Goal: Task Accomplishment & Management: Use online tool/utility

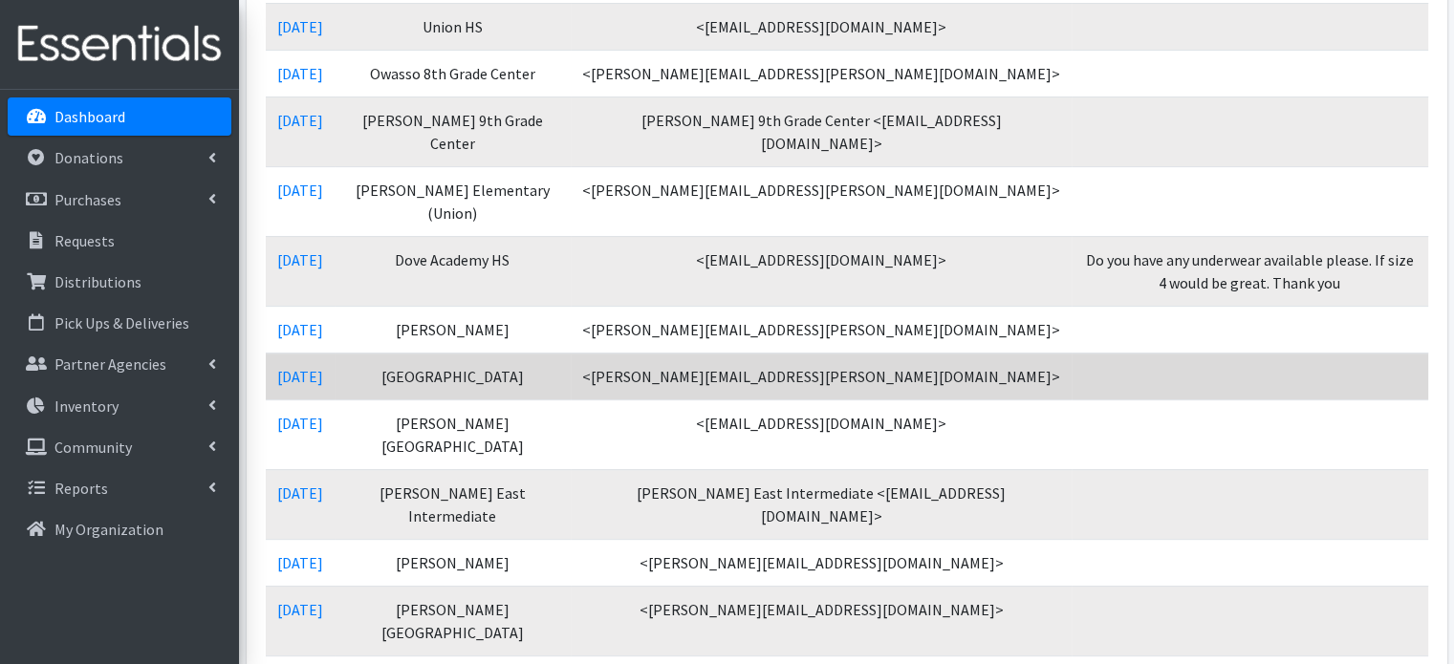
scroll to position [574, 0]
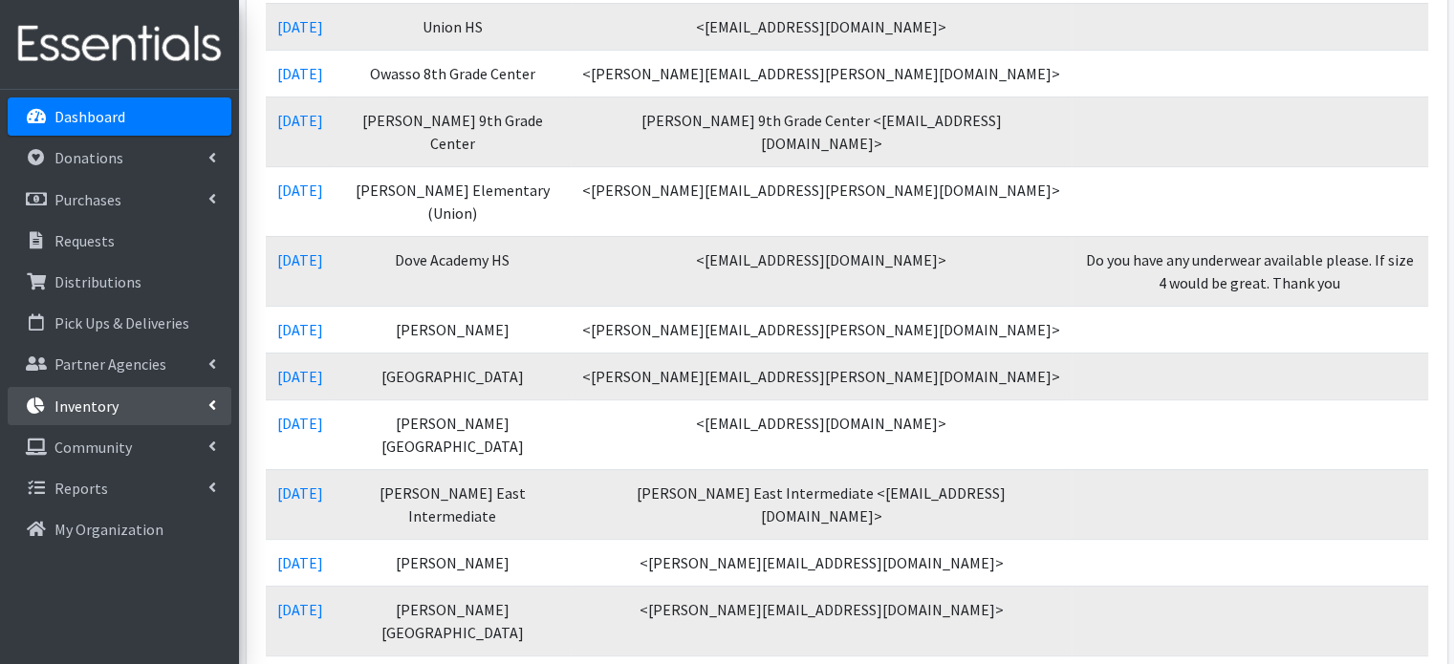
click at [100, 408] on p "Inventory" at bounding box center [86, 406] width 64 height 19
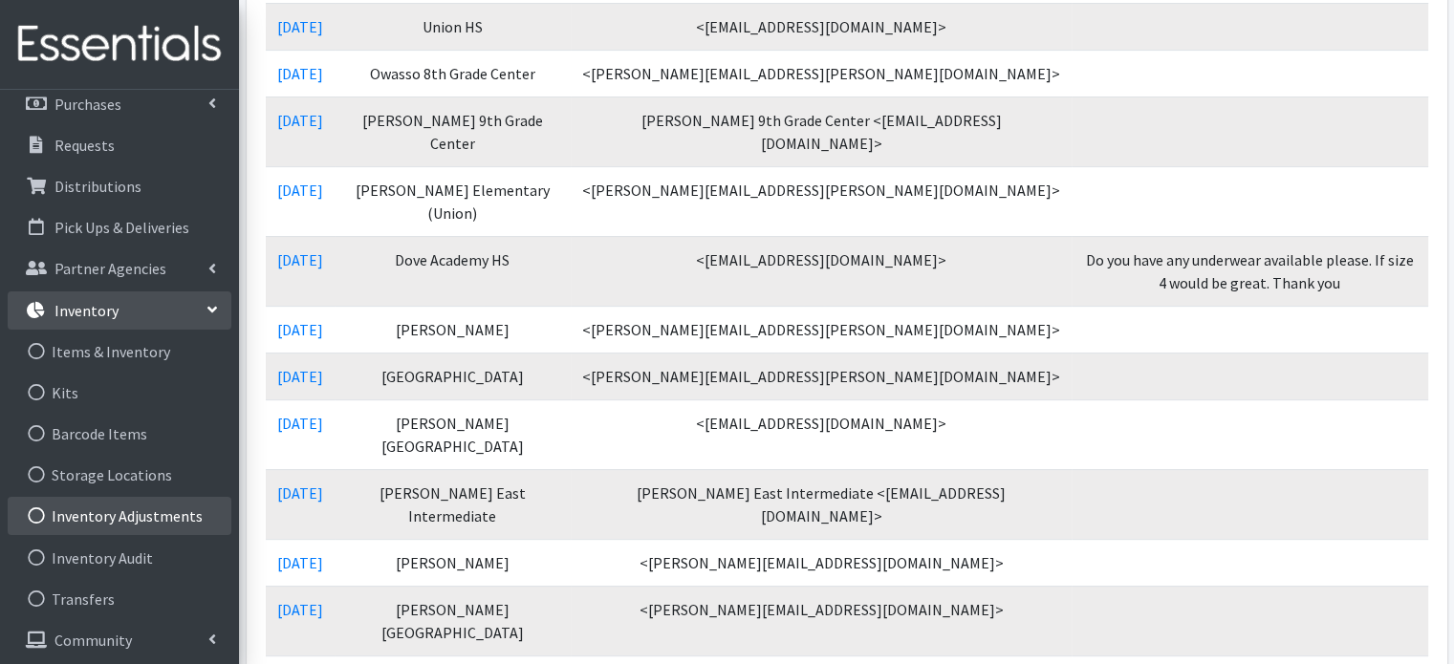
click at [138, 515] on link "Inventory Adjustments" at bounding box center [120, 516] width 224 height 38
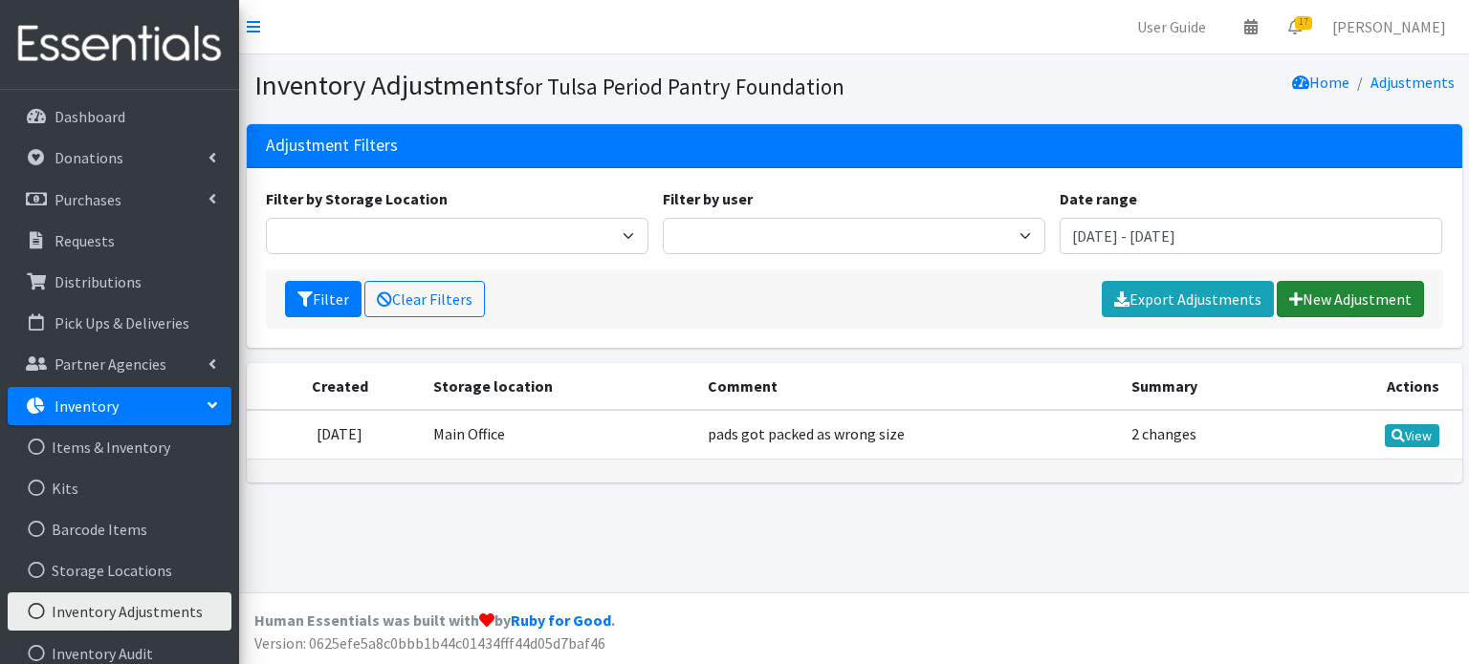
click at [1403, 297] on link "New Adjustment" at bounding box center [1349, 299] width 147 height 36
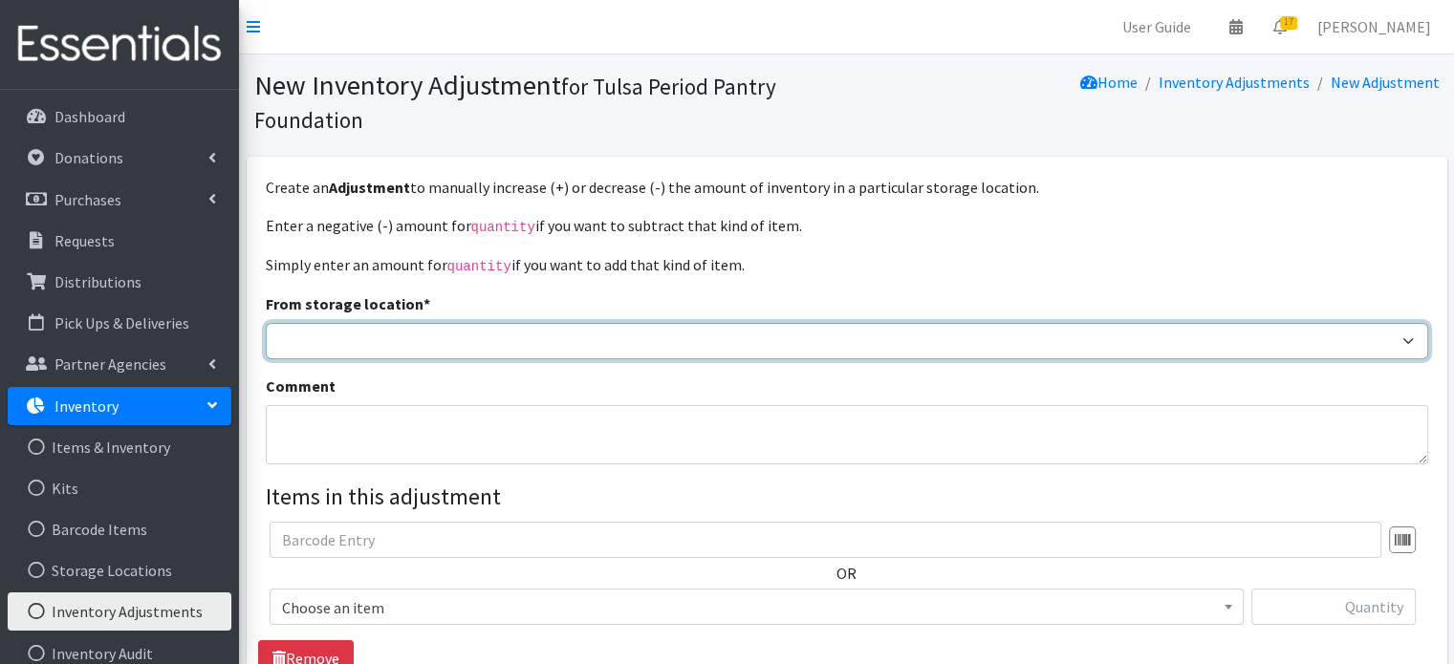
click at [546, 332] on select "Main Office" at bounding box center [847, 341] width 1163 height 36
select select "380"
click at [266, 323] on select "Main Office" at bounding box center [847, 341] width 1163 height 36
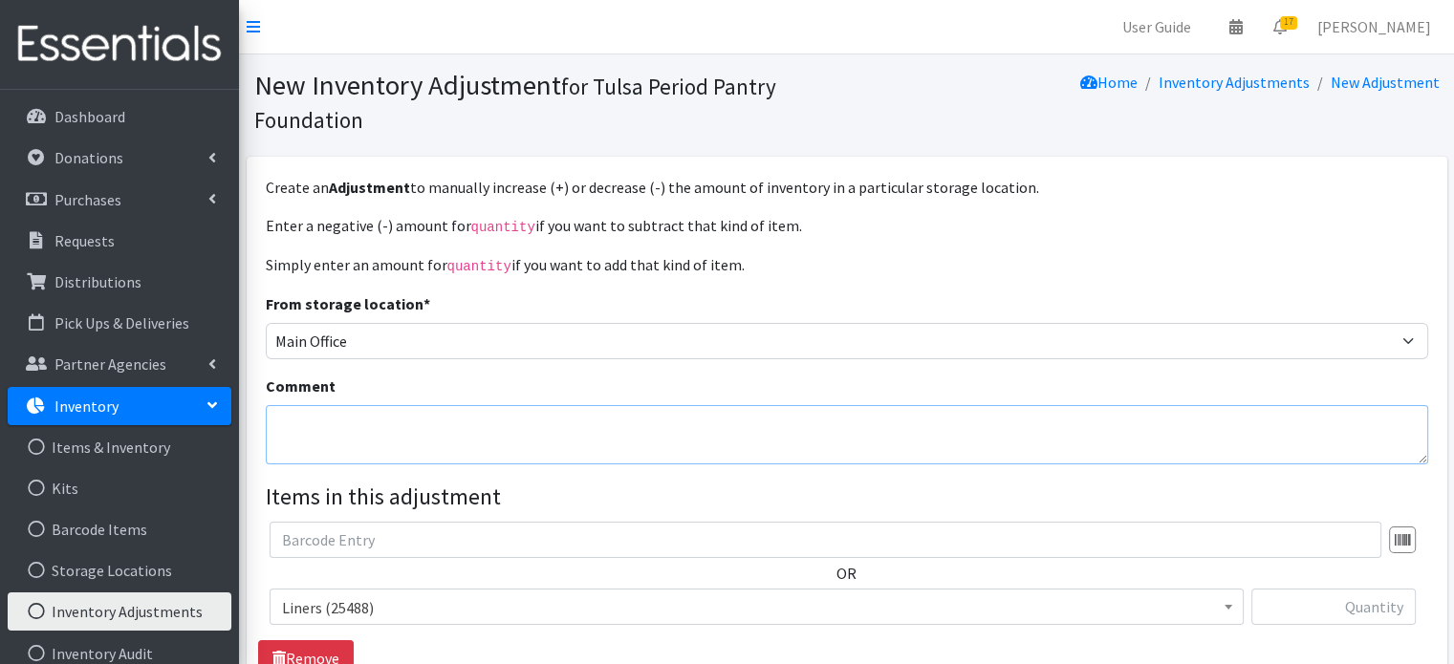
click at [529, 427] on textarea "Comment" at bounding box center [847, 434] width 1163 height 59
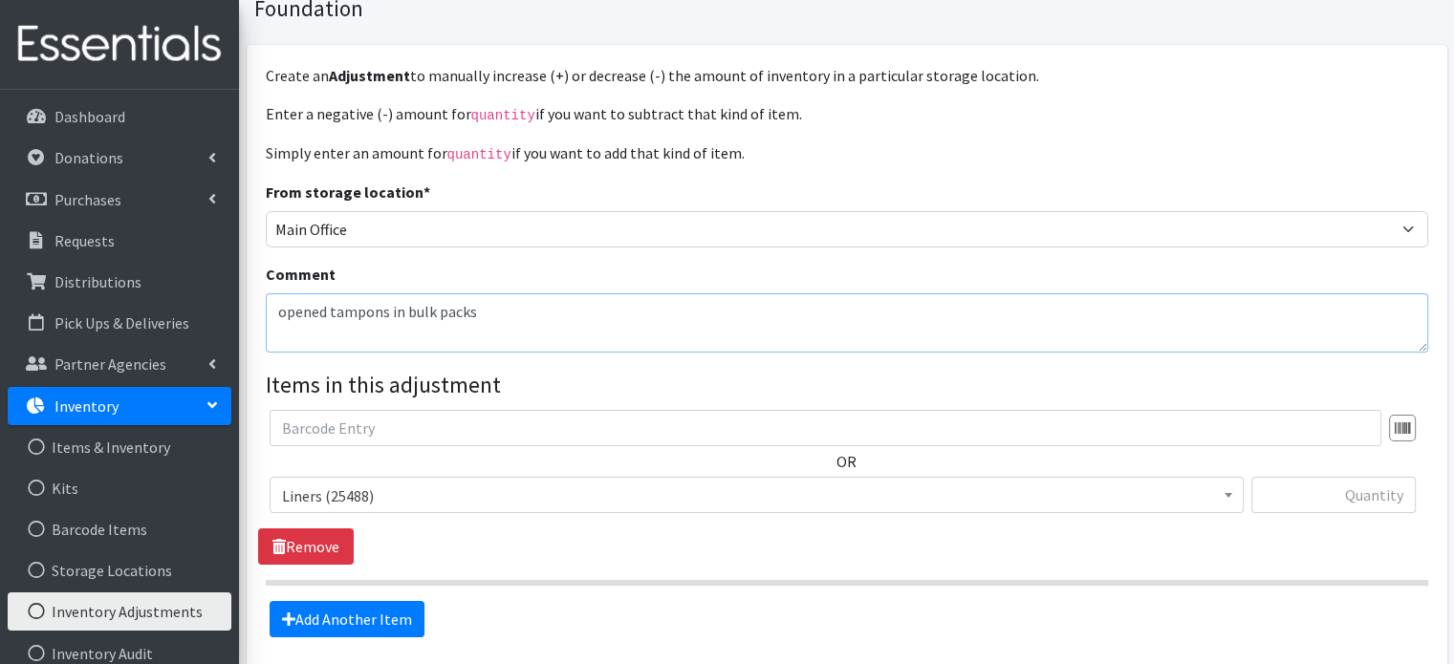
scroll to position [191, 0]
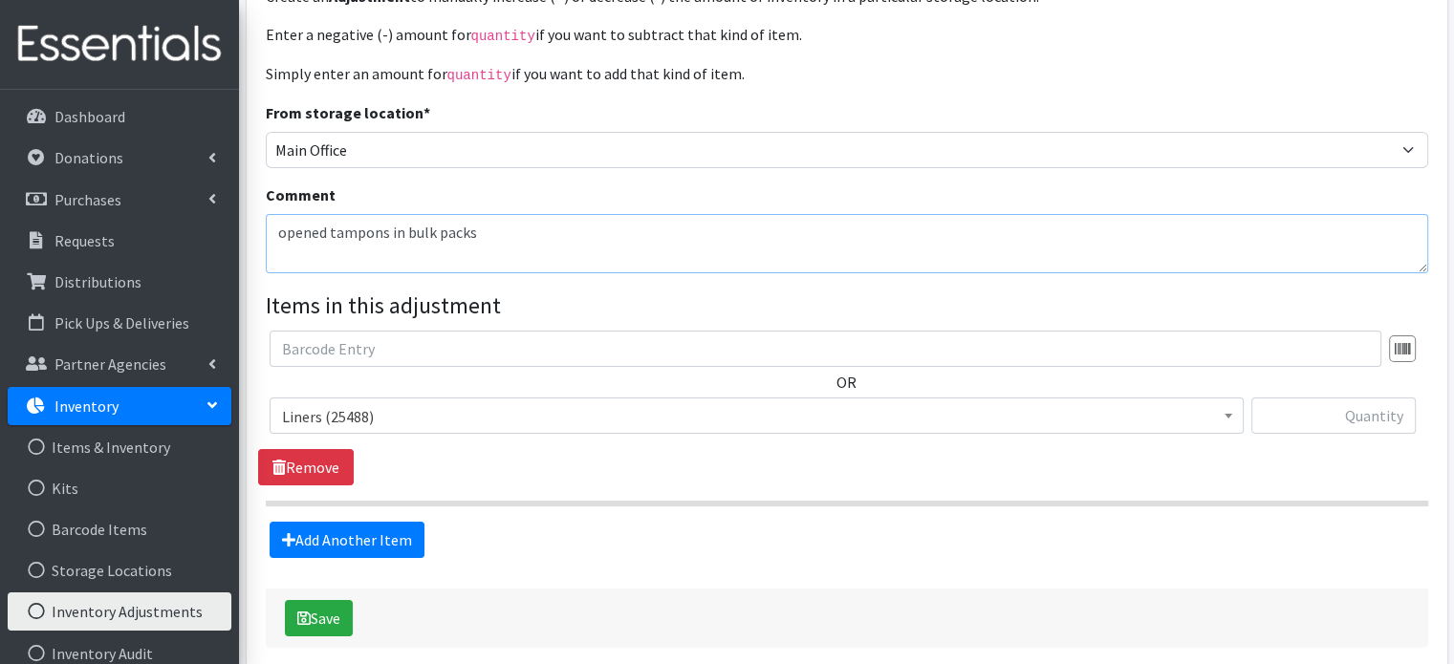
type textarea "opened tampons in bulk packs"
click at [512, 408] on span "Liners (25488)" at bounding box center [756, 416] width 949 height 27
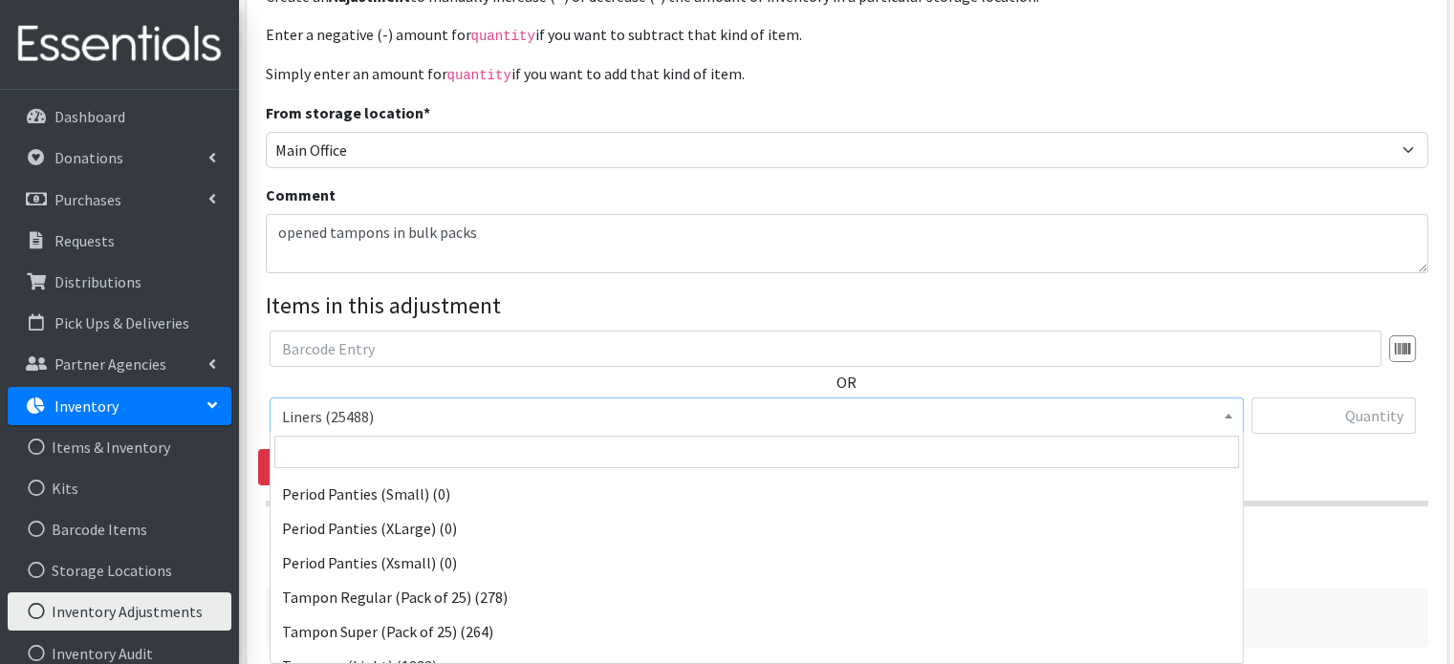
scroll to position [574, 0]
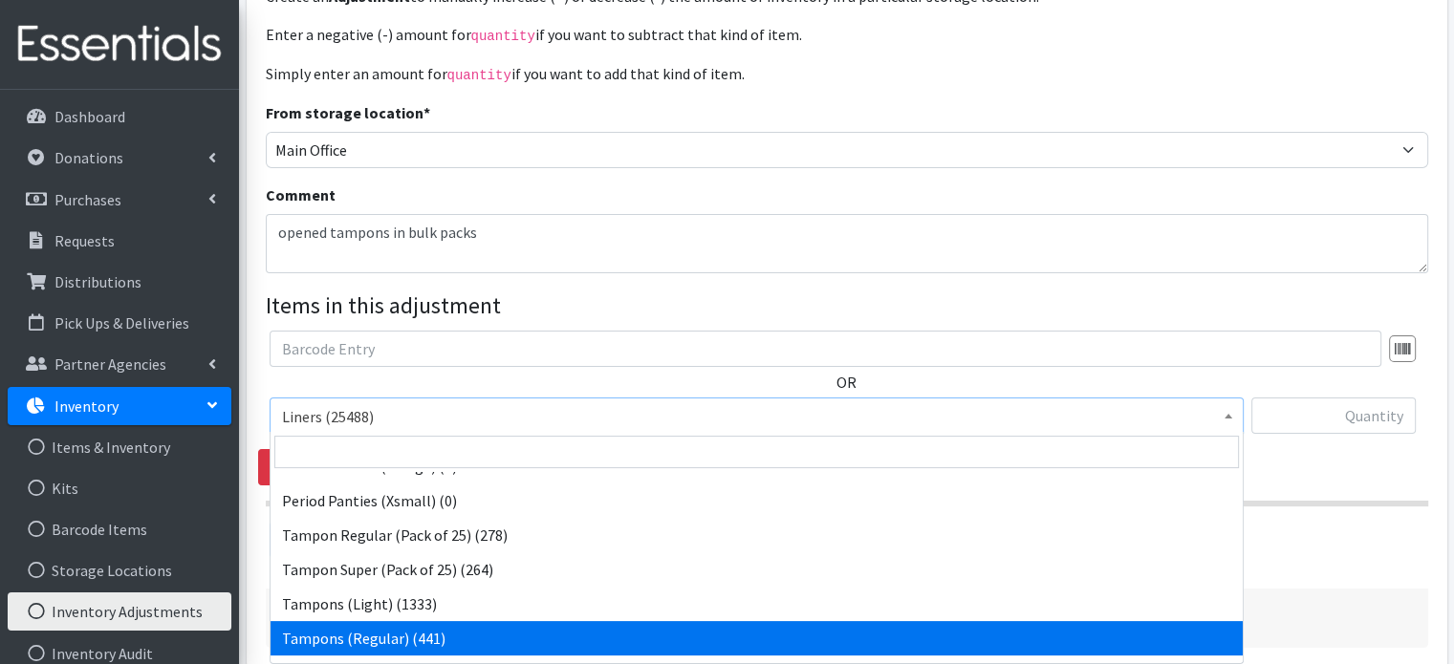
select select "13212"
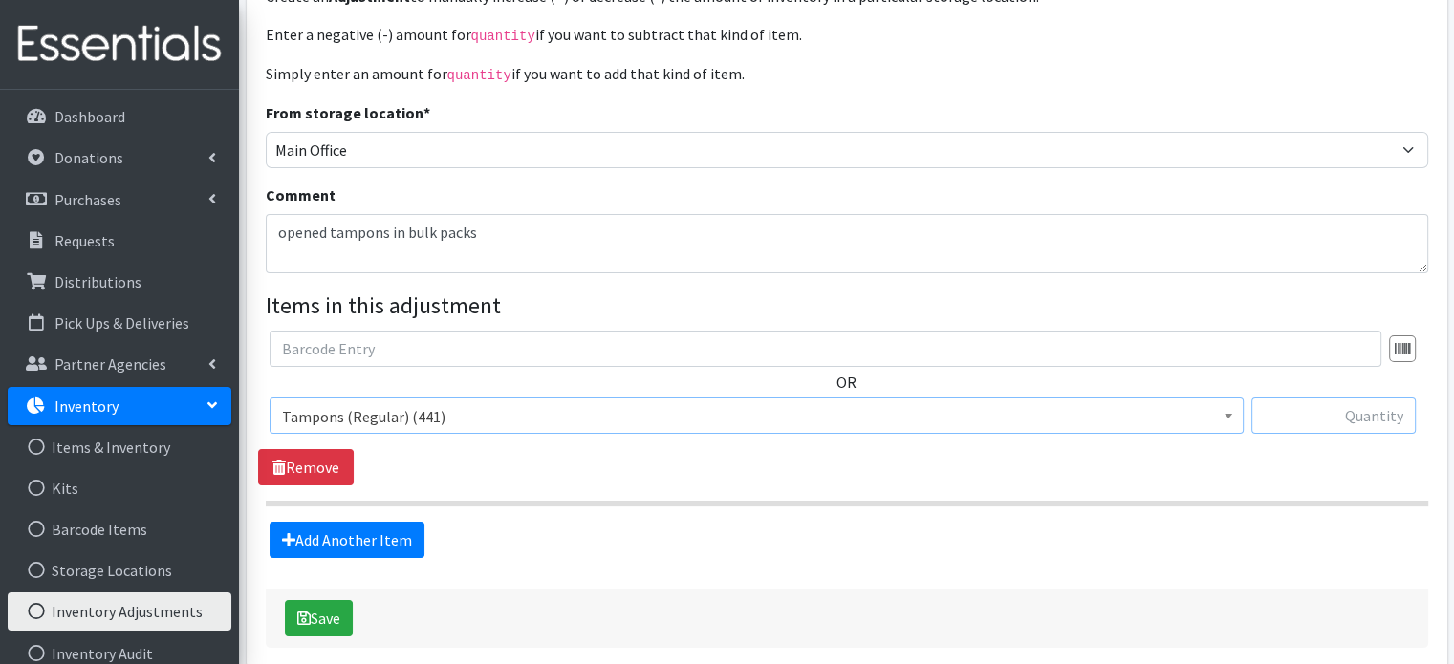
click at [1314, 415] on input "text" at bounding box center [1333, 416] width 164 height 36
type input "6"
type input "-62"
click at [340, 619] on button "Save" at bounding box center [319, 618] width 68 height 36
